Goal: Transaction & Acquisition: Subscribe to service/newsletter

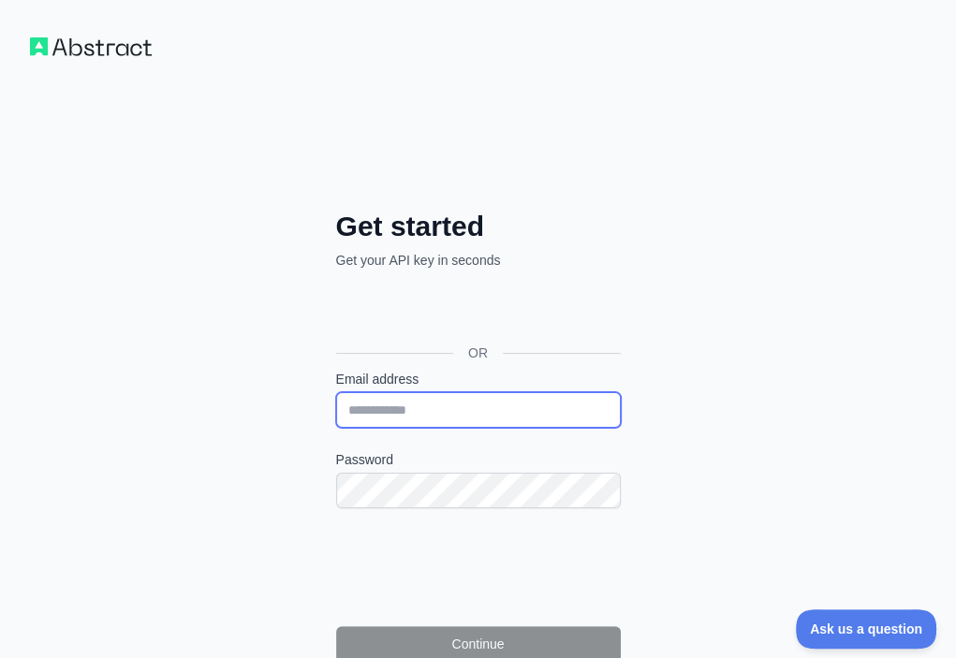
click at [336, 392] on input "Email address" at bounding box center [478, 410] width 285 height 36
paste input "**********"
type input "**********"
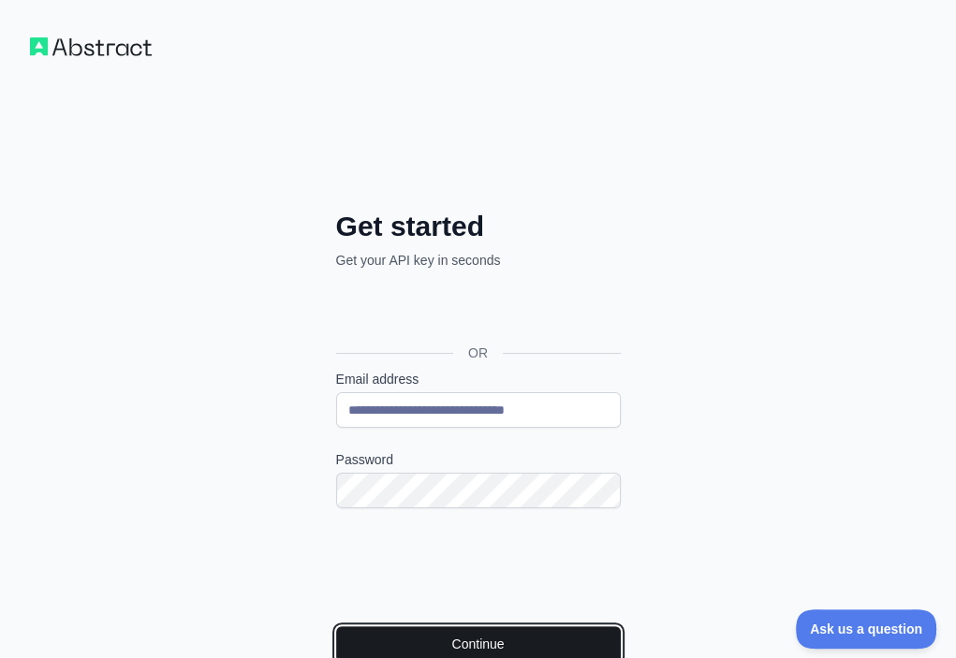
click at [336, 626] on button "Continue" at bounding box center [478, 644] width 285 height 36
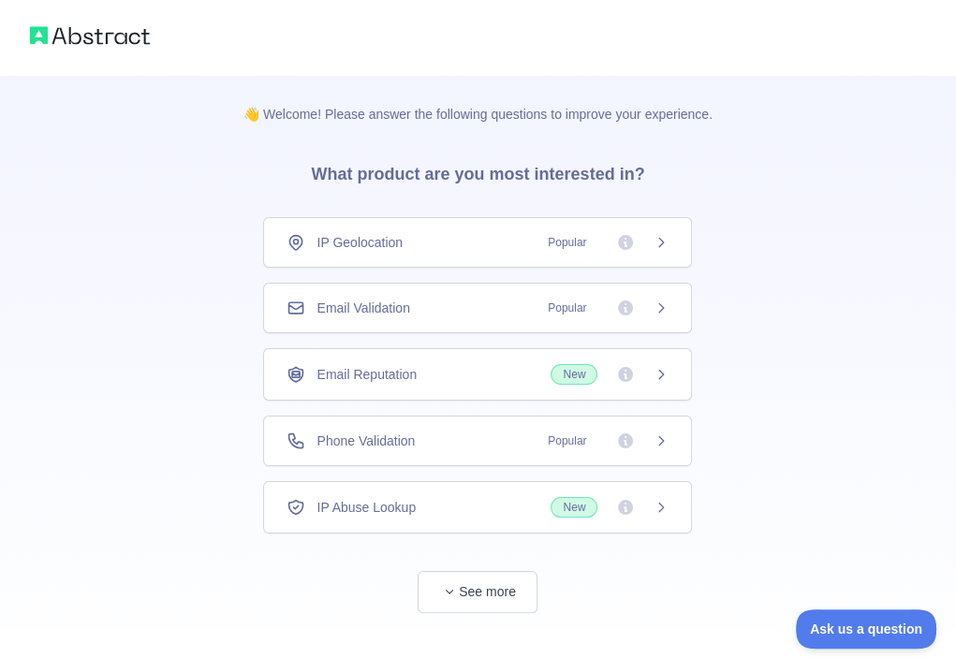
click at [493, 326] on div "Email Validation Popular" at bounding box center [477, 308] width 429 height 51
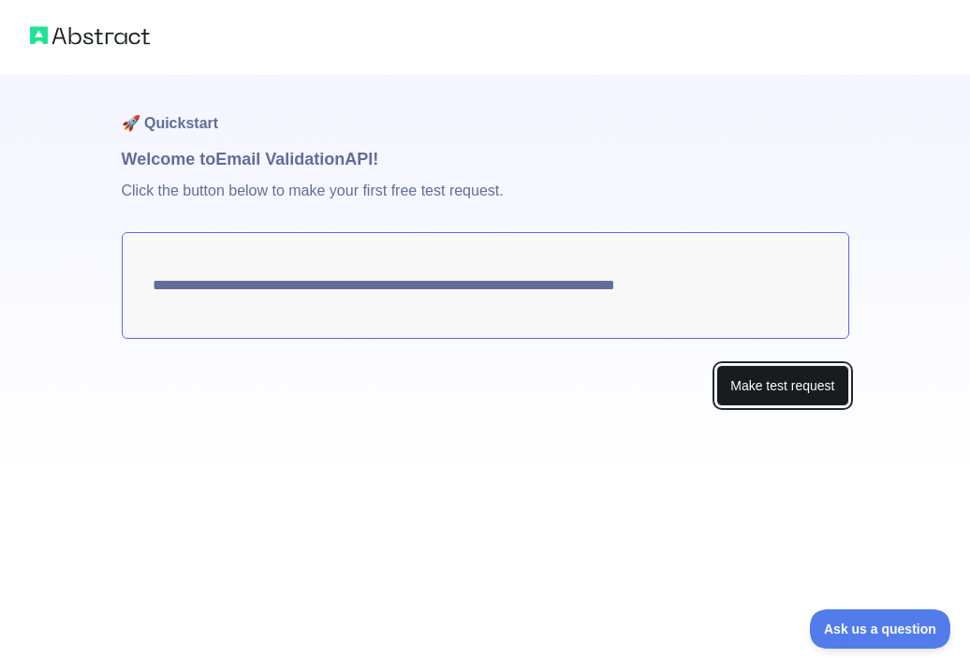
click at [749, 383] on button "Make test request" at bounding box center [782, 386] width 132 height 42
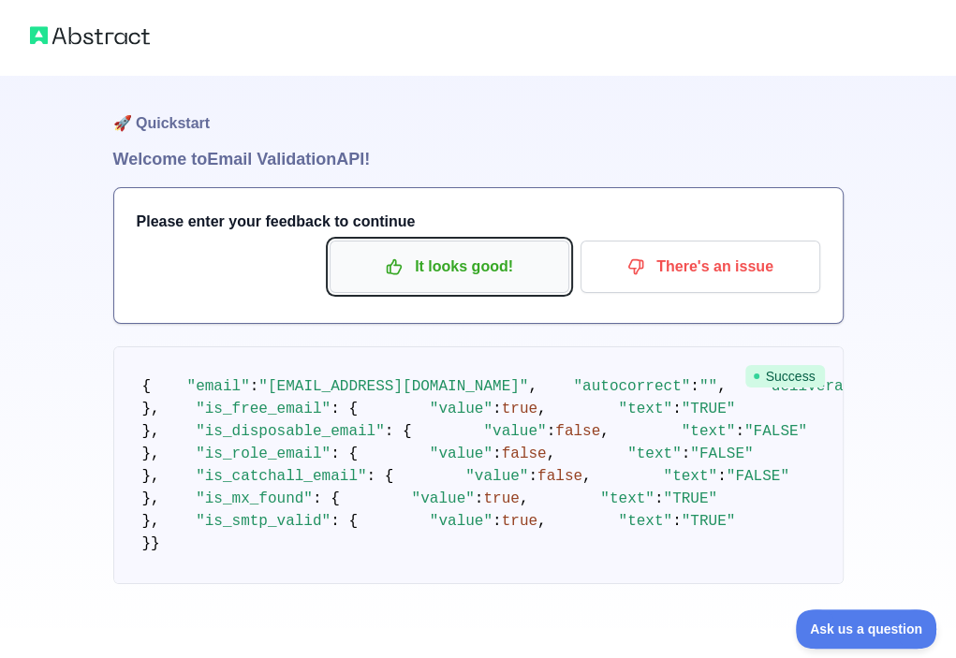
click at [422, 273] on p "It looks good!" at bounding box center [450, 267] width 212 height 32
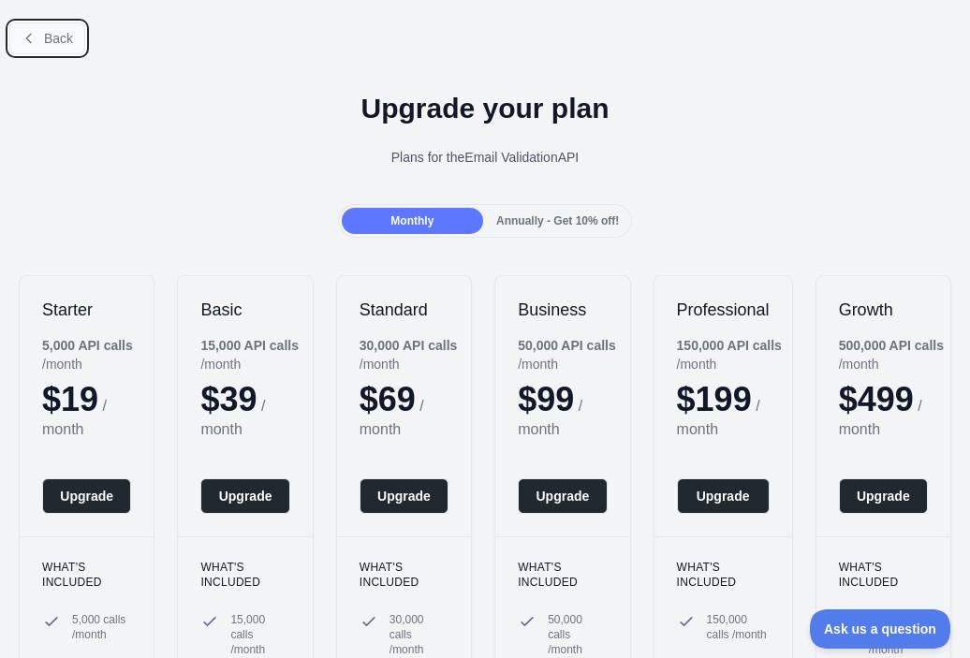
click at [65, 41] on span "Back" at bounding box center [58, 38] width 29 height 15
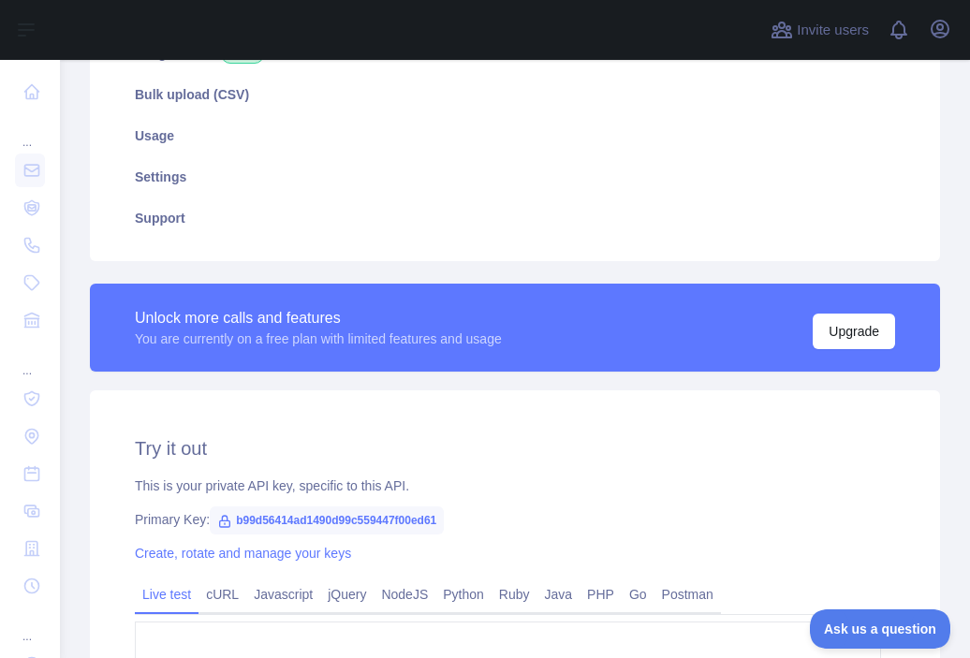
scroll to position [374, 0]
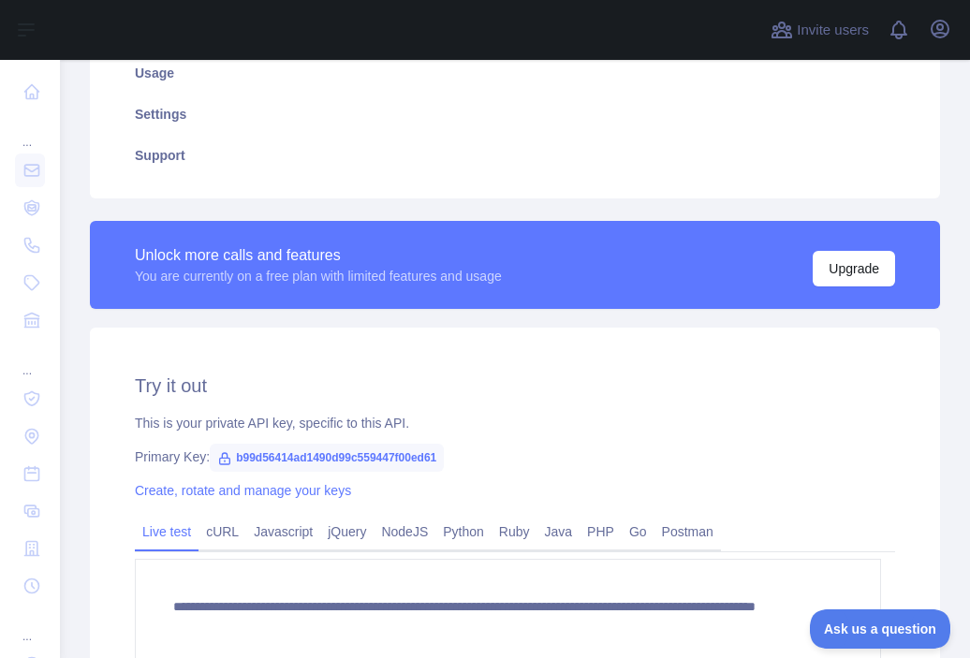
click at [395, 450] on span "b99d56414ad1490d99c559447f00ed61" at bounding box center [327, 458] width 234 height 28
copy span "b99d56414ad1490d99c559447f00ed61"
